Goal: Transaction & Acquisition: Download file/media

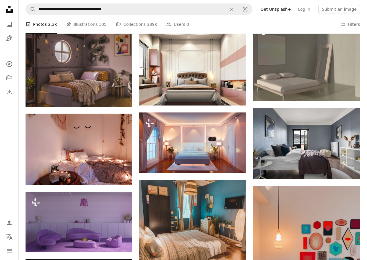
scroll to position [900, 0]
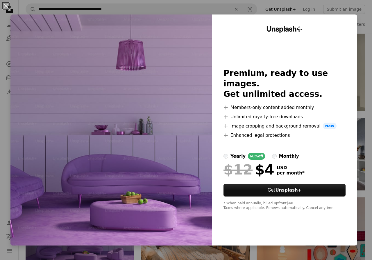
click at [305, 221] on div "Unsplash+ Premium, ready to use images. Get unlimited access. A plus sign Membe…" at bounding box center [284, 130] width 145 height 231
click at [175, 114] on img at bounding box center [110, 130] width 201 height 231
click at [6, 2] on button "An X shape" at bounding box center [5, 5] width 7 height 7
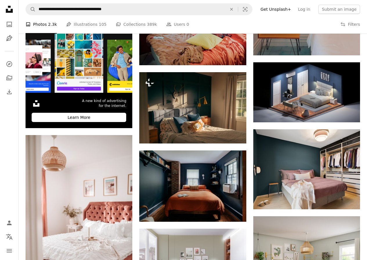
scroll to position [1161, 0]
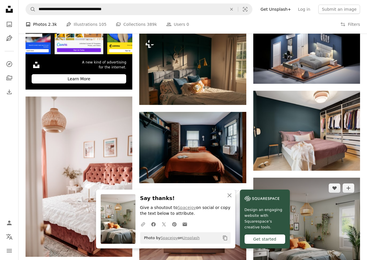
scroll to position [1311, 0]
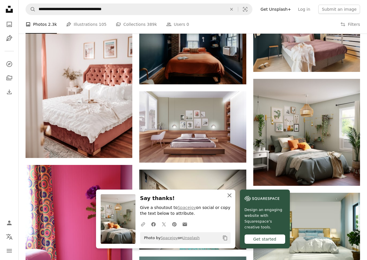
click at [233, 194] on icon "An X shape" at bounding box center [229, 195] width 7 height 7
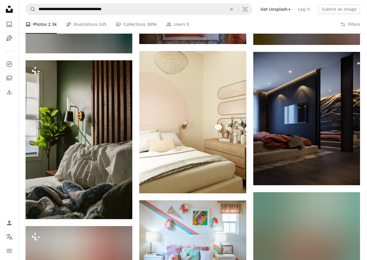
scroll to position [2878, 0]
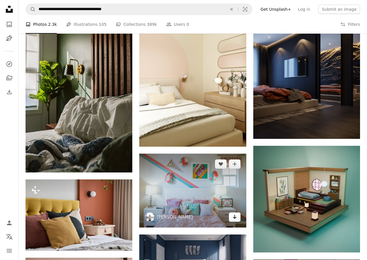
click at [233, 214] on icon "Arrow pointing down" at bounding box center [234, 217] width 5 height 7
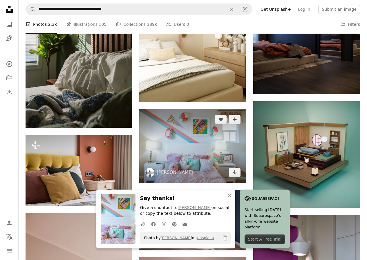
scroll to position [2936, 0]
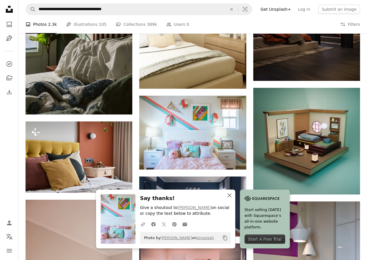
click at [233, 193] on icon "An X shape" at bounding box center [229, 195] width 7 height 7
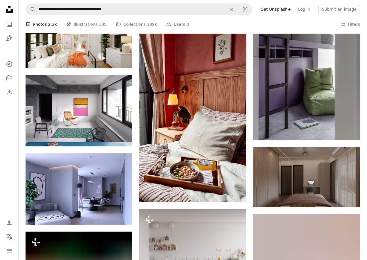
scroll to position [4474, 0]
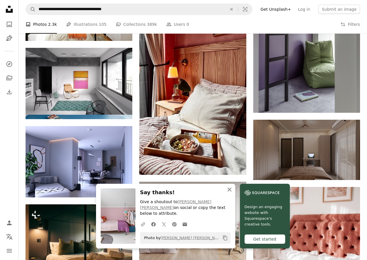
click at [232, 192] on icon "button" at bounding box center [230, 190] width 4 height 4
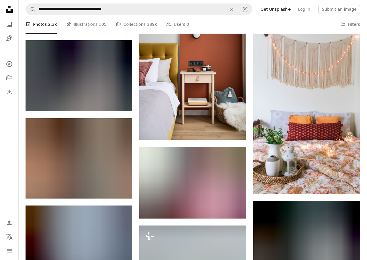
scroll to position [13066, 0]
